Goal: Task Accomplishment & Management: Use online tool/utility

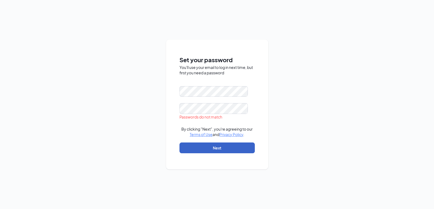
click at [221, 150] on button "Next" at bounding box center [217, 147] width 75 height 11
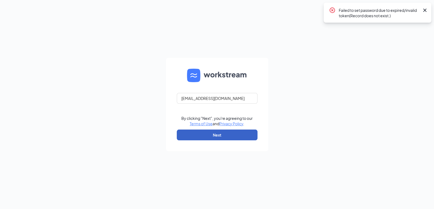
click at [218, 134] on button "Next" at bounding box center [217, 134] width 81 height 11
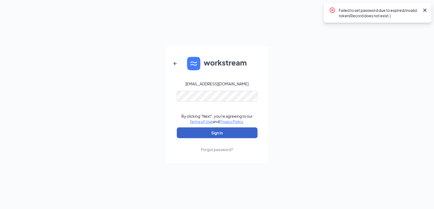
click at [218, 134] on button "Sign In" at bounding box center [217, 132] width 81 height 11
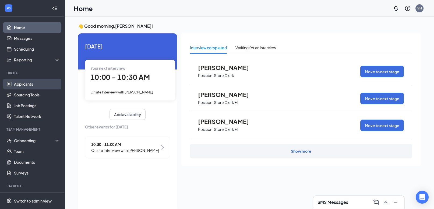
click at [55, 84] on link "Applicants" at bounding box center [37, 84] width 46 height 11
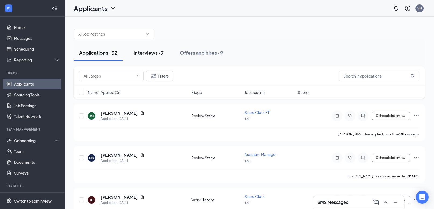
click at [155, 57] on button "Interviews · 7" at bounding box center [148, 53] width 41 height 16
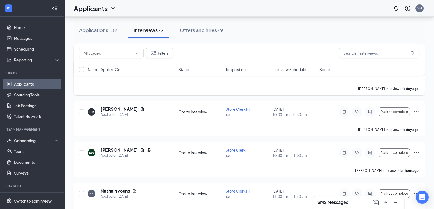
scroll to position [140, 0]
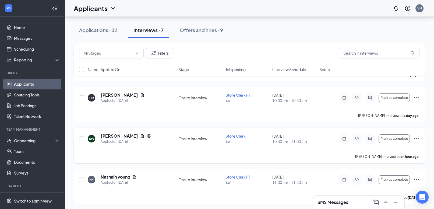
click at [416, 138] on icon "Ellipses" at bounding box center [416, 138] width 6 height 6
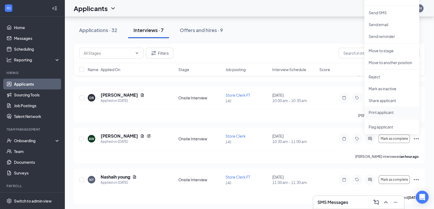
click at [379, 111] on p "Print applicant" at bounding box center [392, 112] width 46 height 5
